Goal: Information Seeking & Learning: Learn about a topic

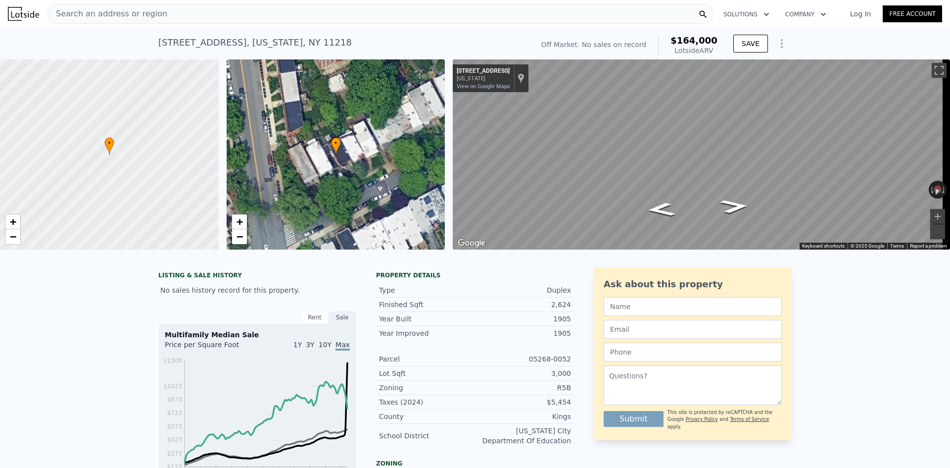
click at [431, 11] on div "Search an address or region" at bounding box center [380, 14] width 666 height 20
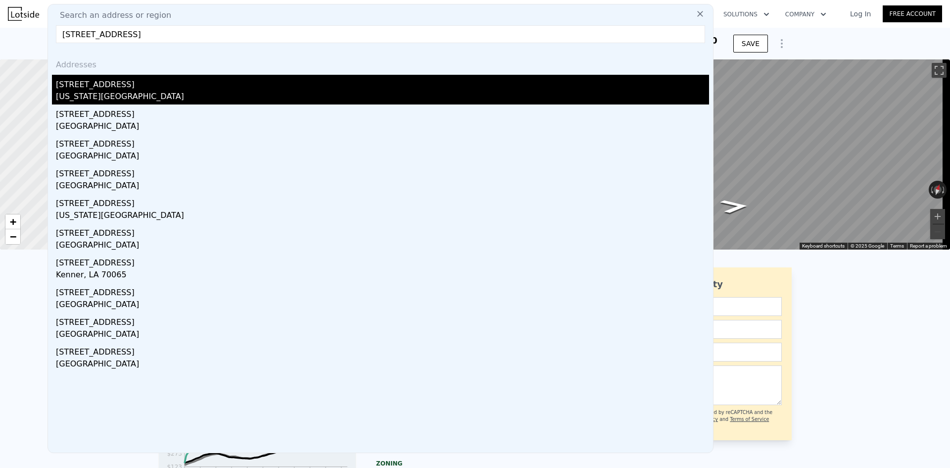
type input "[STREET_ADDRESS]"
click at [284, 103] on div "[US_STATE][GEOGRAPHIC_DATA]" at bounding box center [382, 98] width 653 height 14
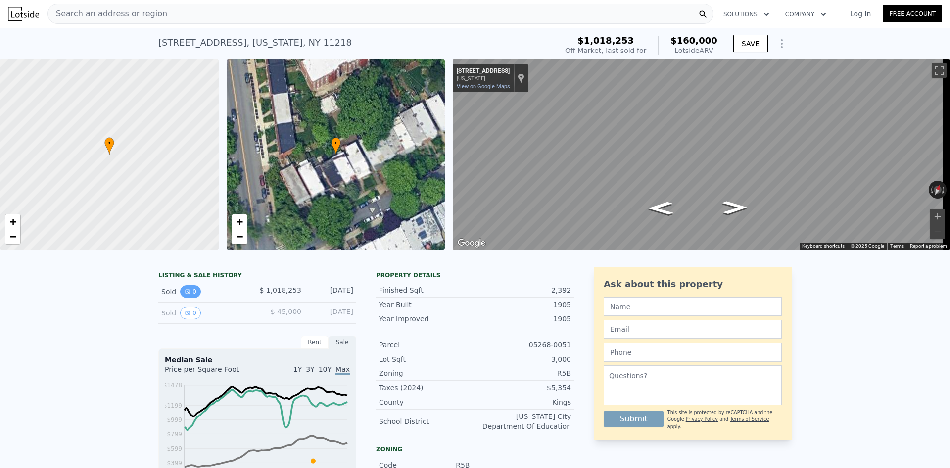
click at [188, 298] on button "0" at bounding box center [190, 291] width 21 height 13
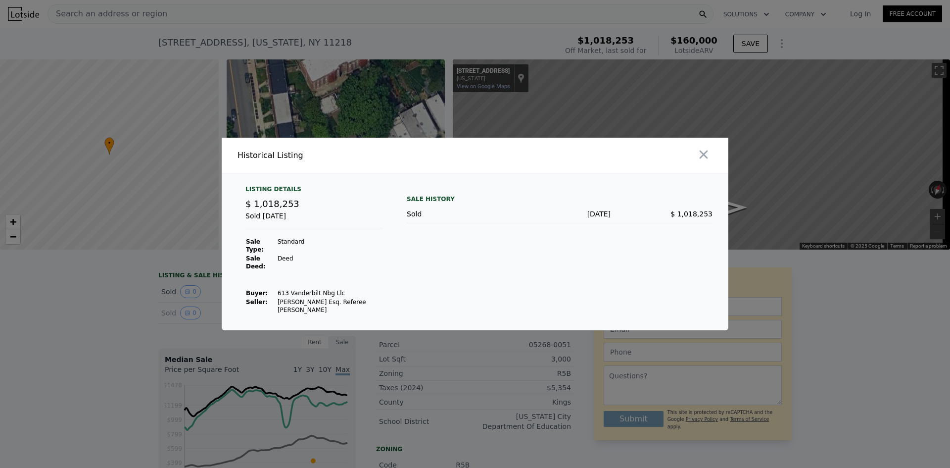
click at [125, 312] on div at bounding box center [475, 234] width 950 height 468
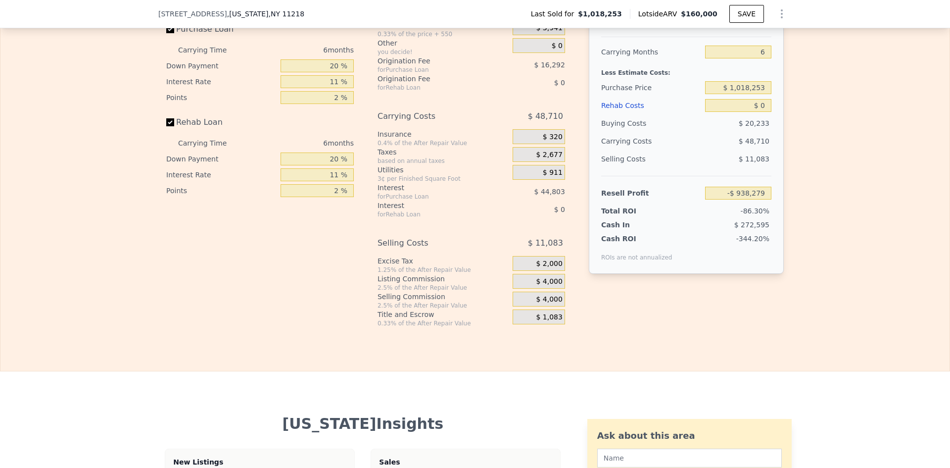
scroll to position [1880, 0]
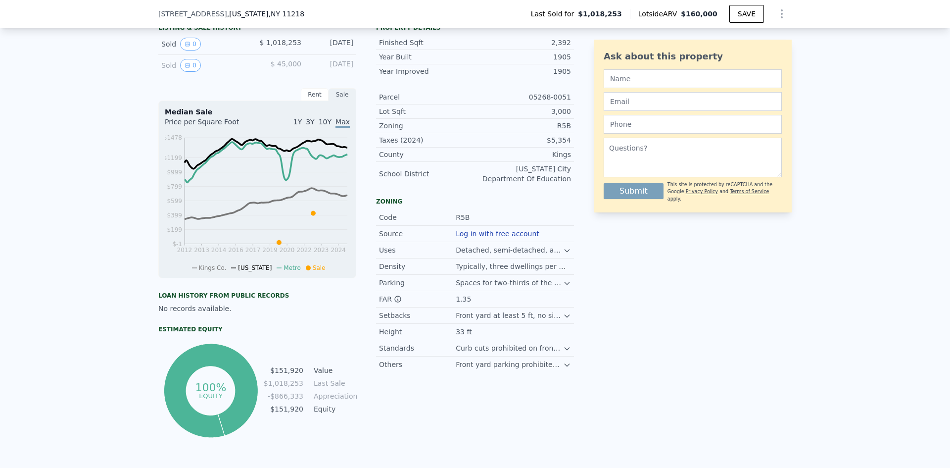
scroll to position [95, 0]
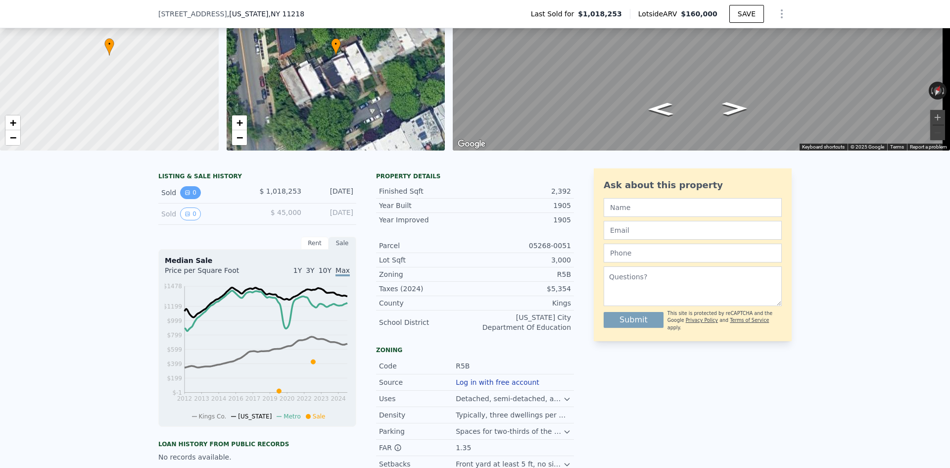
click at [185, 195] on icon "View historical data" at bounding box center [188, 192] width 6 height 6
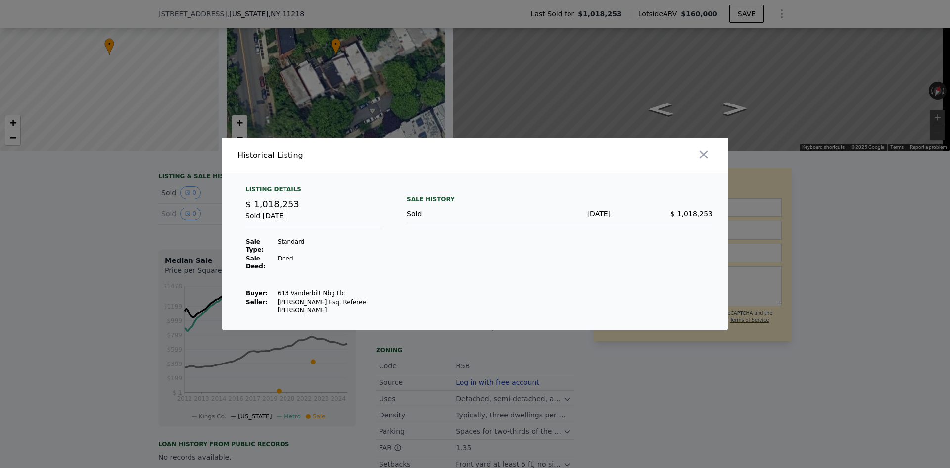
click at [147, 213] on div at bounding box center [475, 234] width 950 height 468
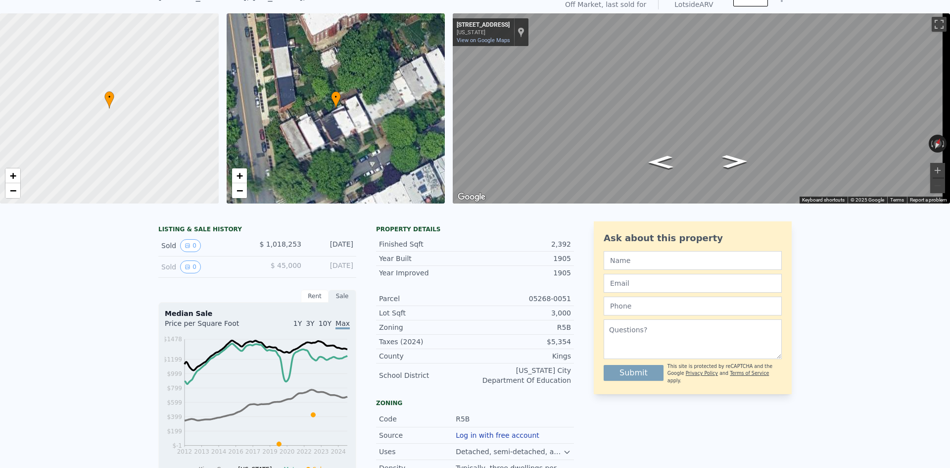
scroll to position [3, 0]
